Goal: Navigation & Orientation: Find specific page/section

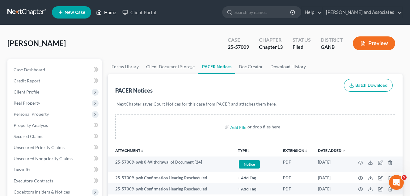
click at [113, 13] on link "Home" at bounding box center [106, 12] width 26 height 11
click at [107, 12] on link "Home" at bounding box center [106, 12] width 26 height 11
click at [109, 12] on link "Home" at bounding box center [106, 12] width 26 height 11
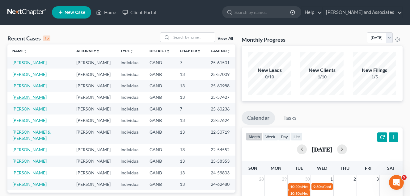
click at [26, 96] on link "[PERSON_NAME]" at bounding box center [29, 96] width 34 height 5
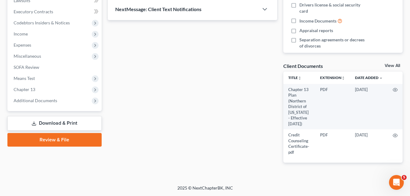
scroll to position [184, 0]
click at [44, 98] on span "Additional Documents" at bounding box center [36, 100] width 44 height 5
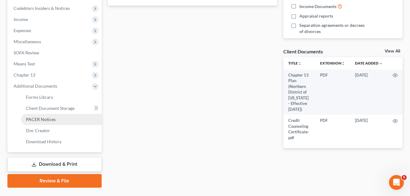
click at [46, 120] on span "PACER Notices" at bounding box center [41, 119] width 30 height 5
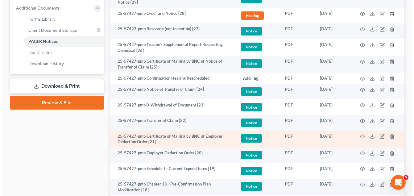
scroll to position [278, 0]
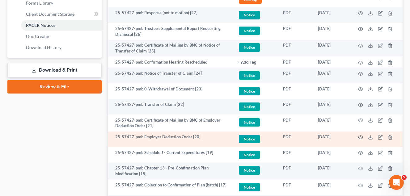
click at [361, 137] on circle "button" at bounding box center [360, 137] width 1 height 1
